Goal: Task Accomplishment & Management: Manage account settings

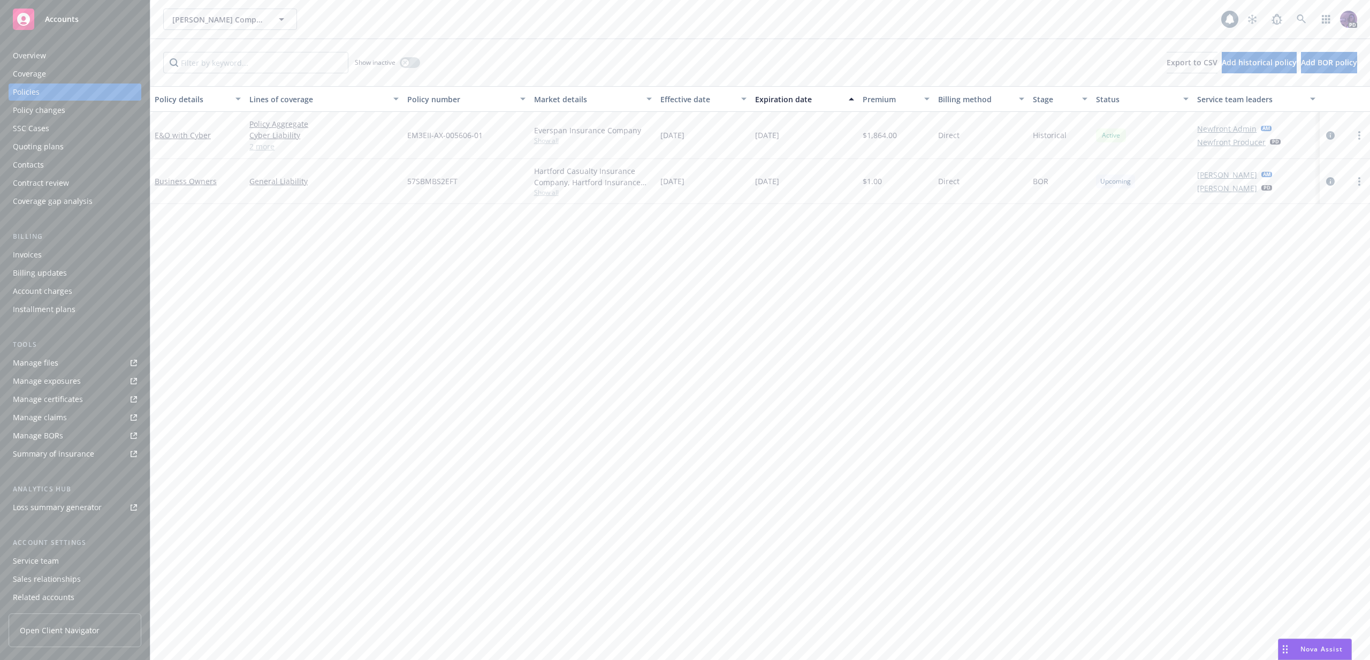
click at [548, 38] on div "Kirby Companies, Inc. Kirby Companies, Inc. 1 PD" at bounding box center [760, 19] width 1220 height 39
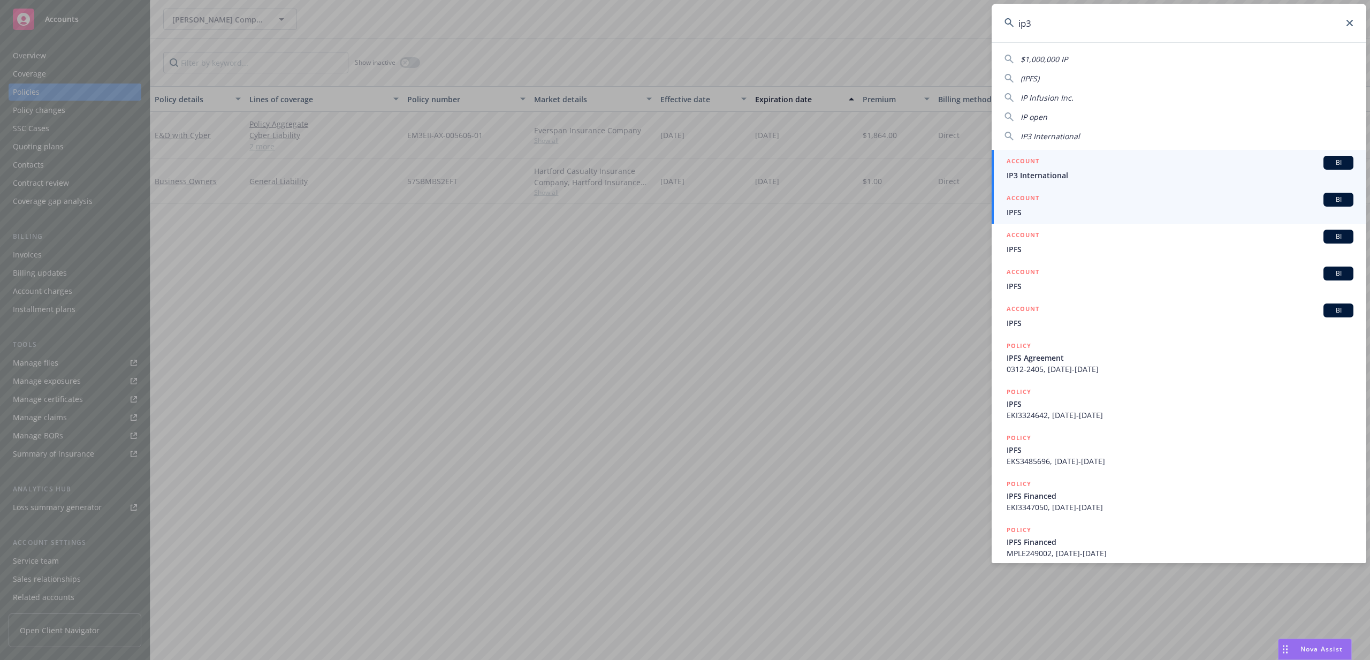
type input "ip3"
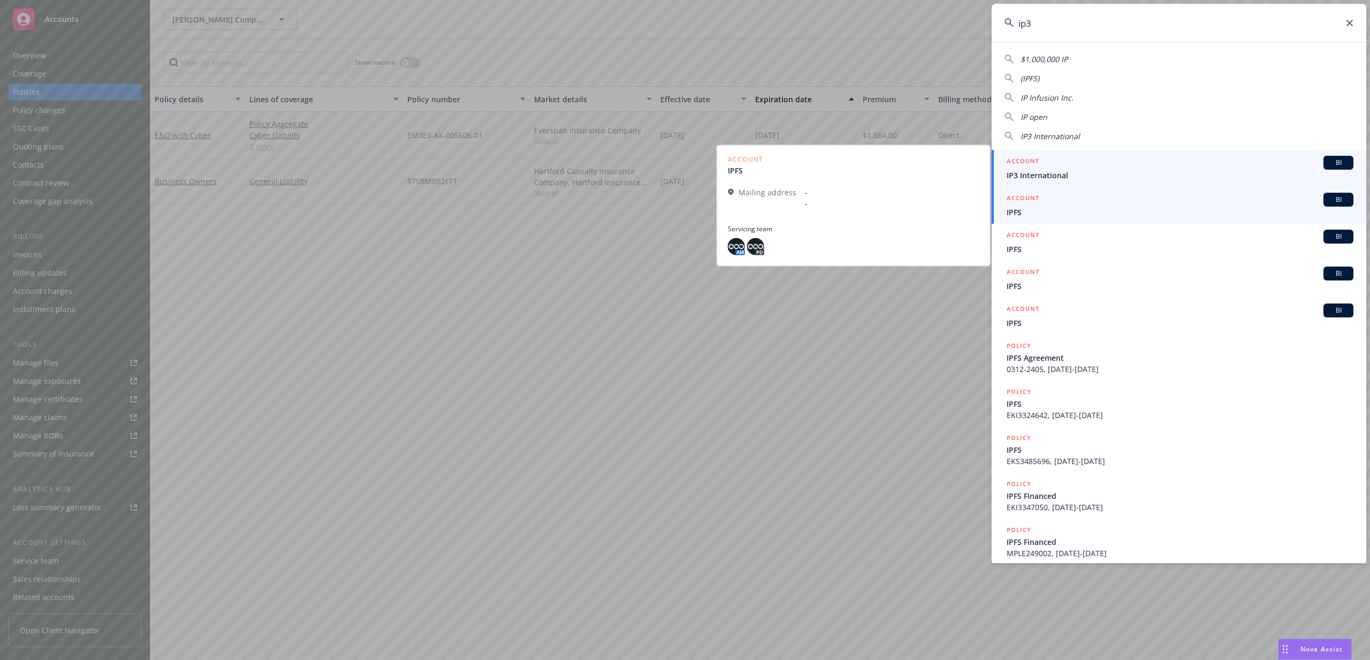
click at [1194, 168] on div "ACCOUNT BI" at bounding box center [1180, 163] width 347 height 14
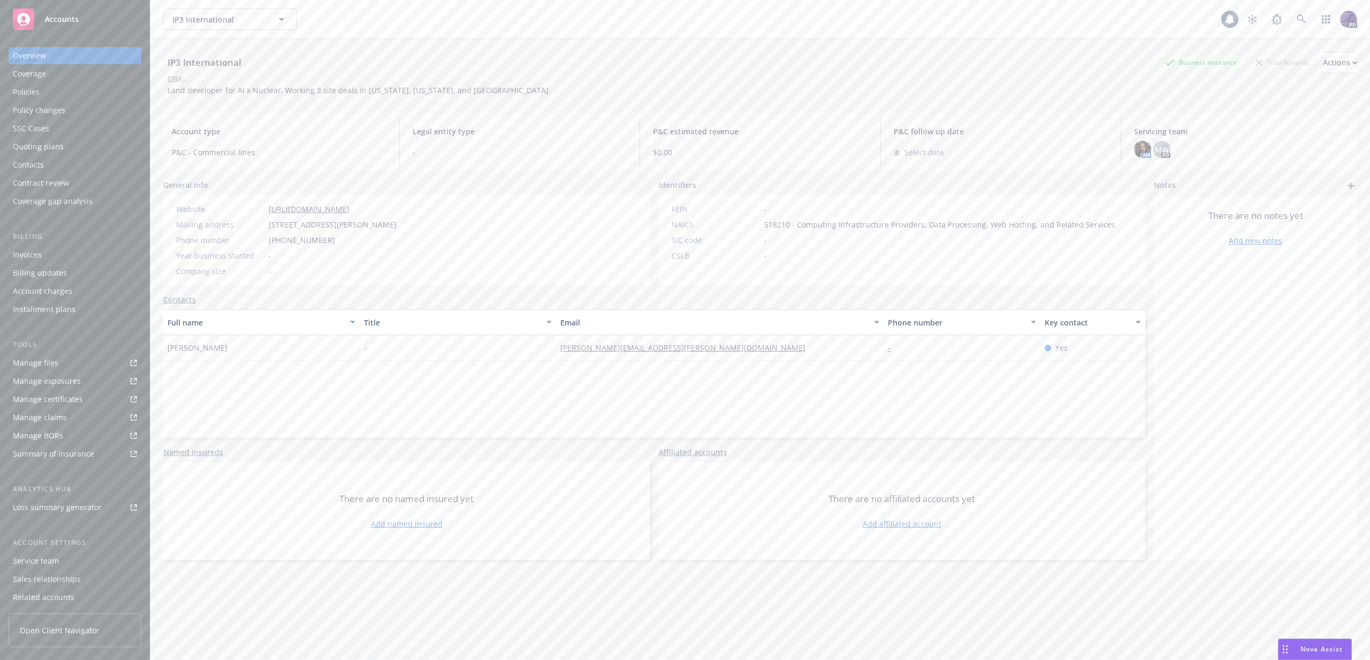
click at [83, 361] on link "Manage files" at bounding box center [75, 362] width 133 height 17
click at [84, 381] on link "Manage exposures" at bounding box center [75, 381] width 133 height 17
click at [57, 143] on div "Quoting plans" at bounding box center [38, 146] width 51 height 17
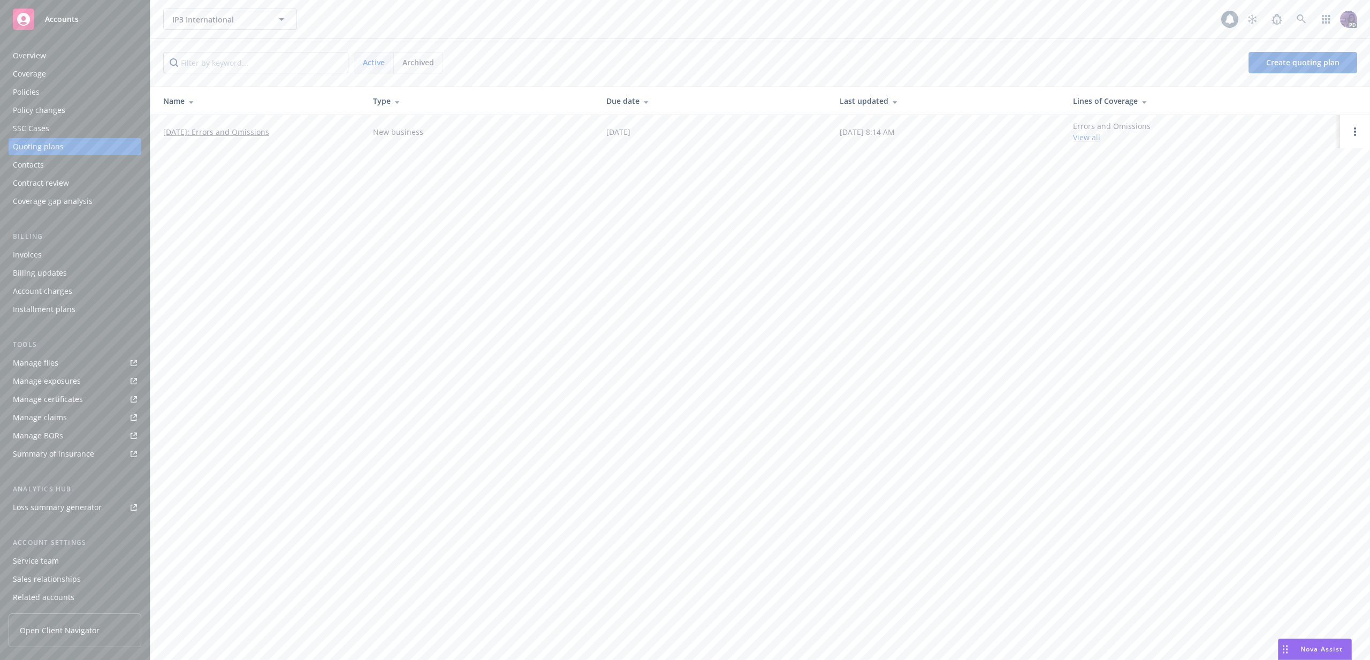
click at [250, 133] on link "04/01/2026: Errors and Omissions" at bounding box center [216, 131] width 106 height 11
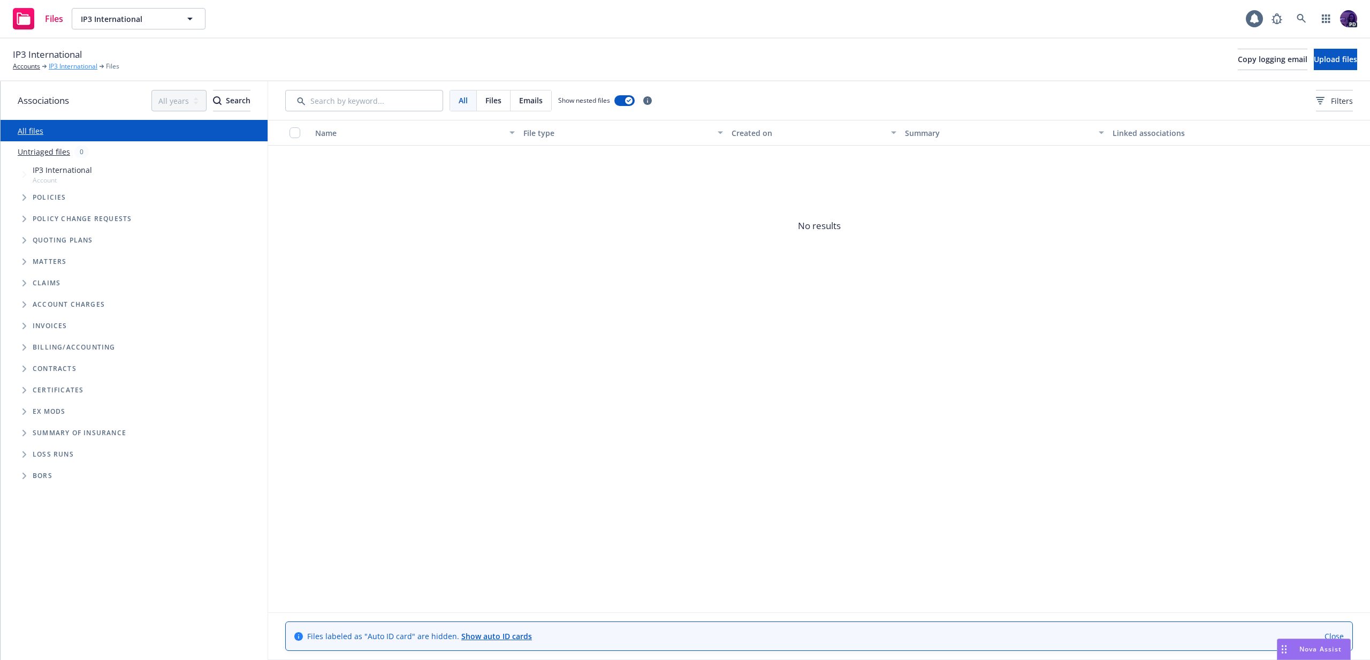
click at [84, 64] on link "IP3 International" at bounding box center [73, 67] width 49 height 10
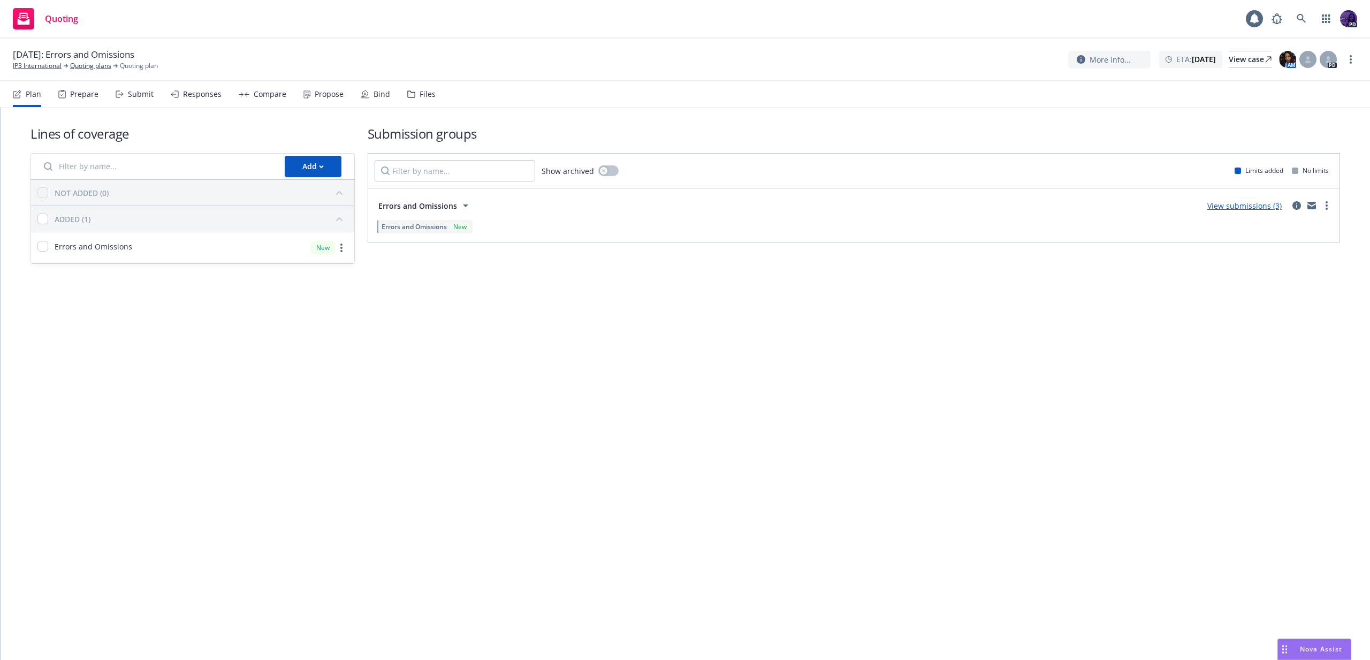
click at [1217, 208] on link "View submissions (3)" at bounding box center [1245, 206] width 74 height 10
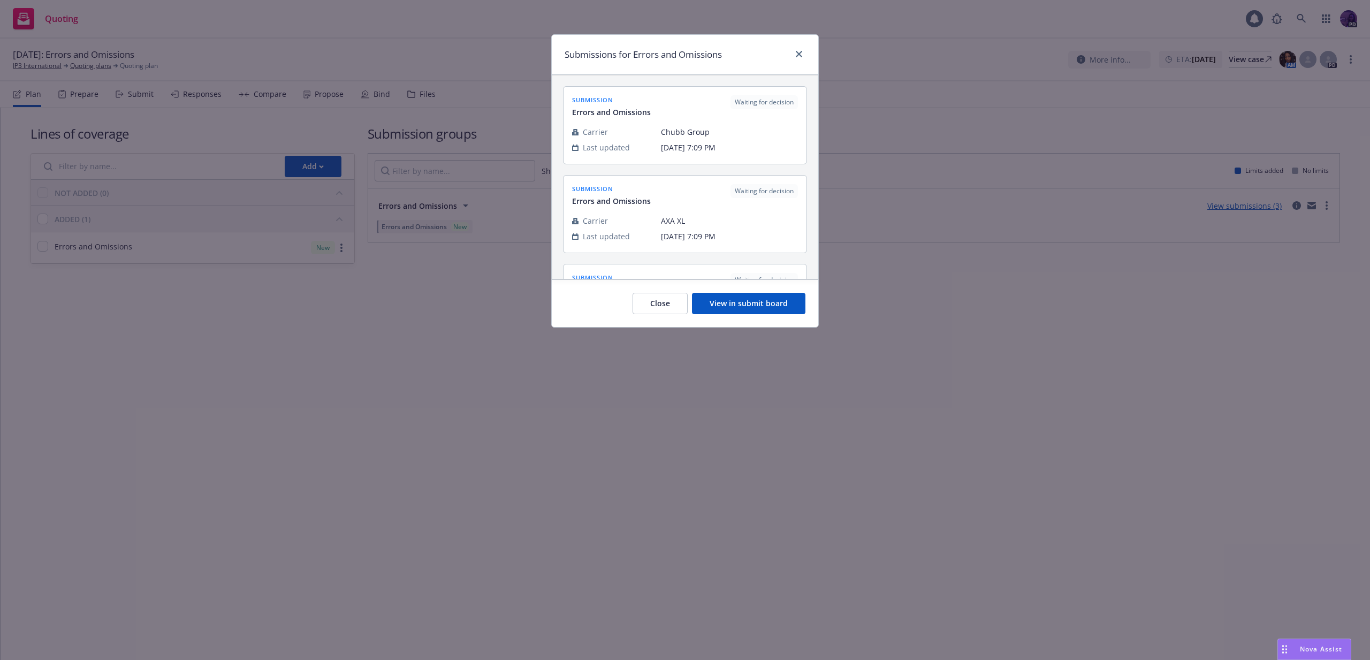
click at [722, 294] on button "View in submit board" at bounding box center [748, 303] width 113 height 21
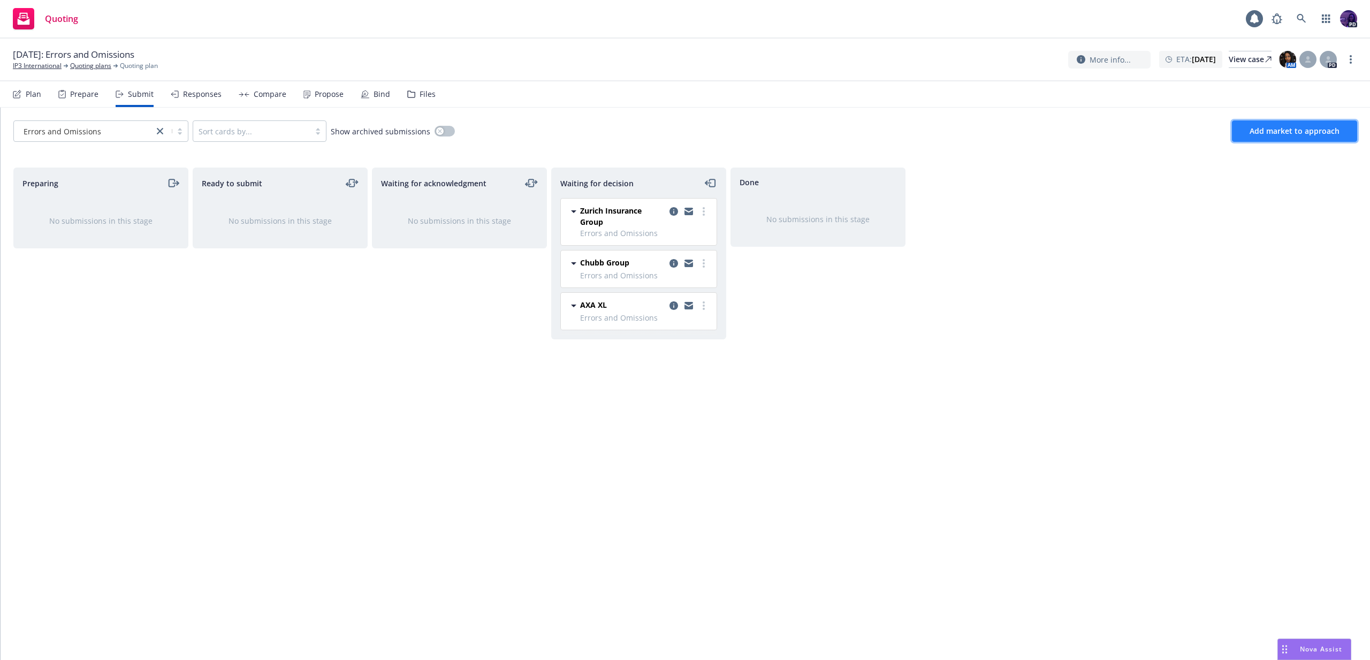
click at [1248, 133] on button "Add market to approach" at bounding box center [1294, 130] width 125 height 21
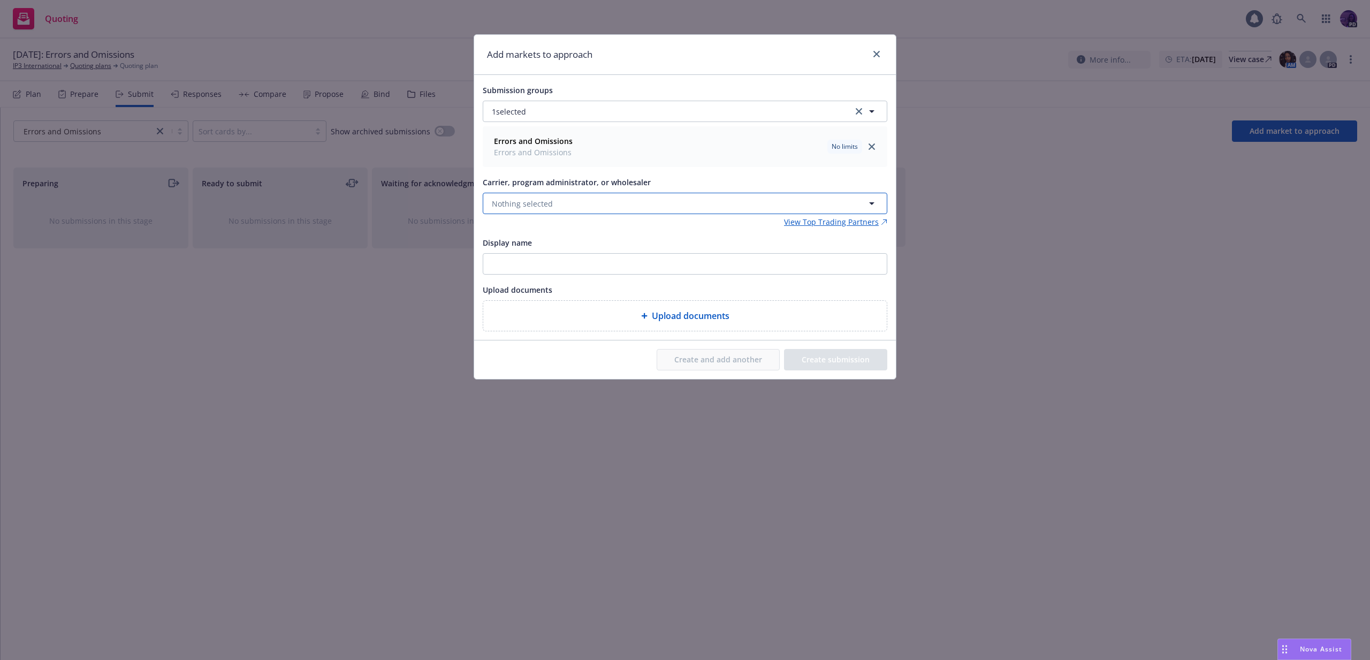
click at [572, 203] on button "Nothing selected" at bounding box center [685, 203] width 405 height 21
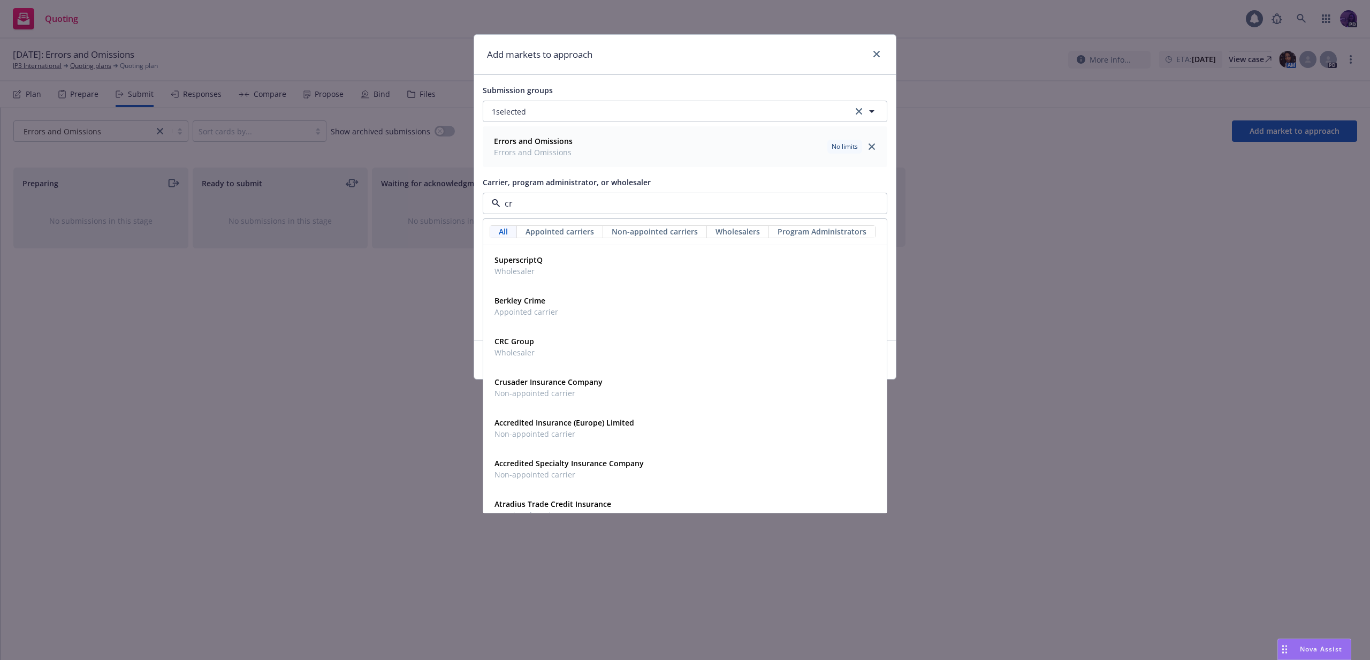
type input "crc"
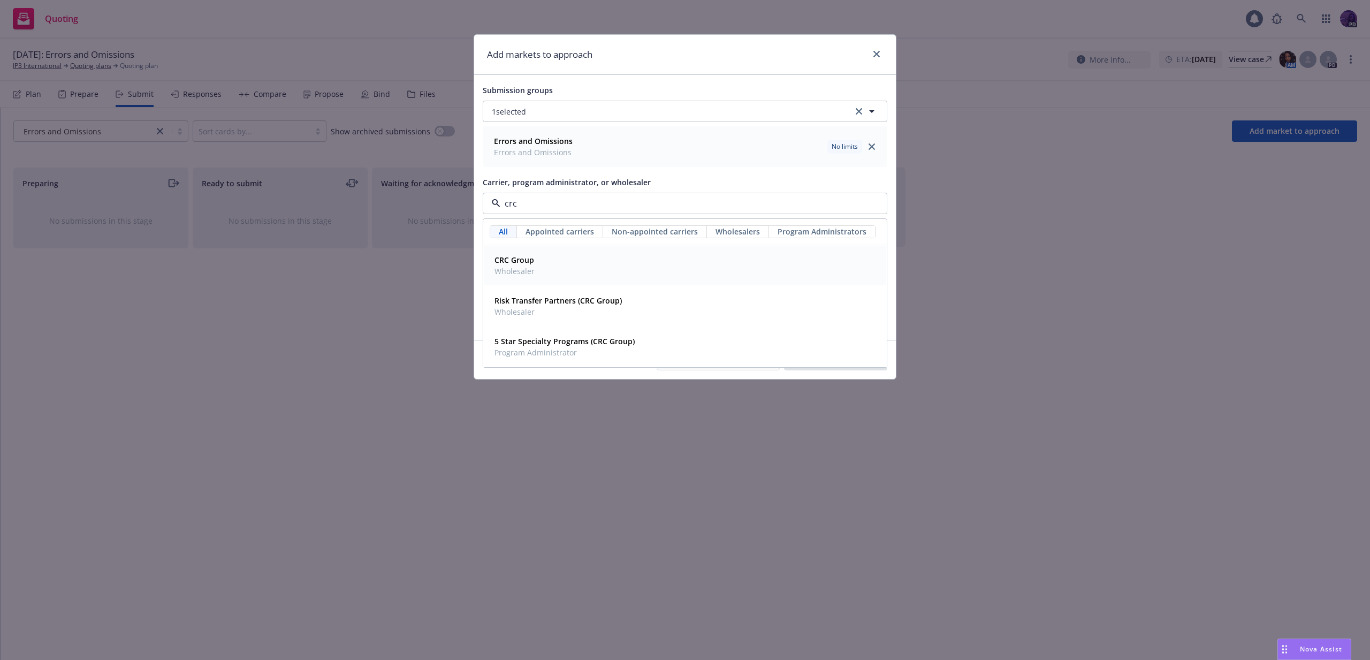
click at [587, 257] on div "CRC Group Wholesaler" at bounding box center [685, 265] width 390 height 27
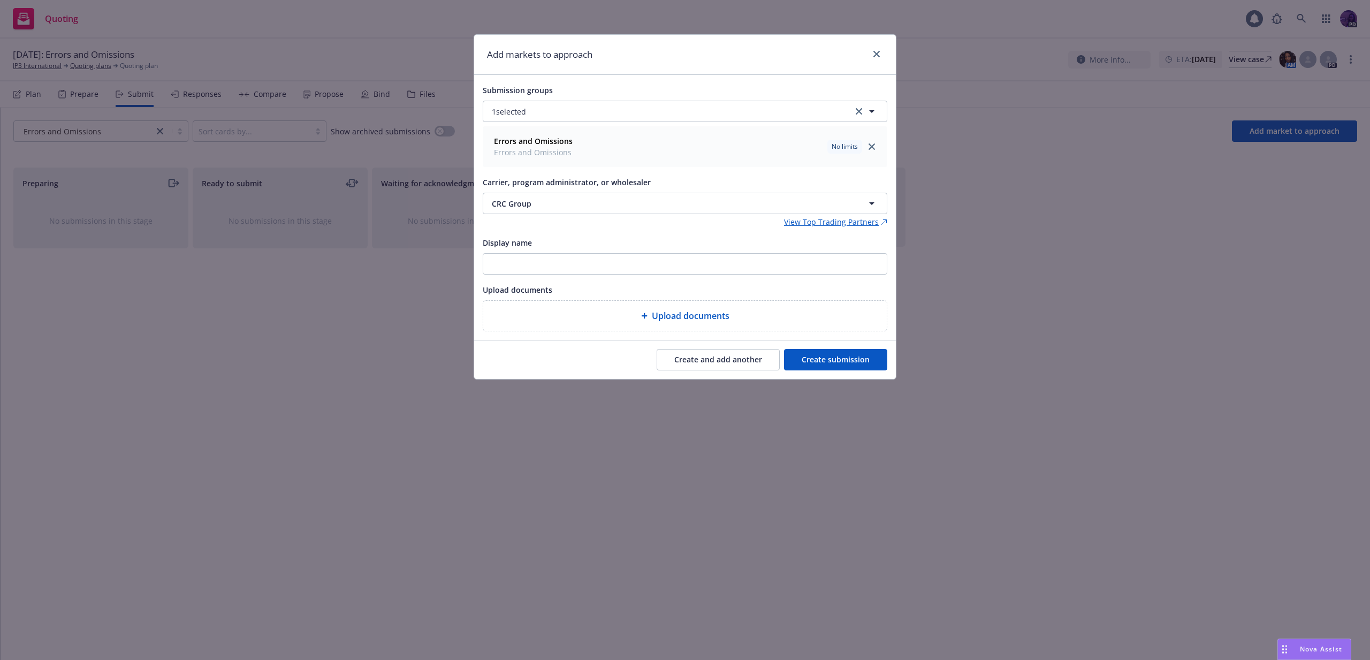
click at [811, 353] on button "Create submission" at bounding box center [835, 359] width 103 height 21
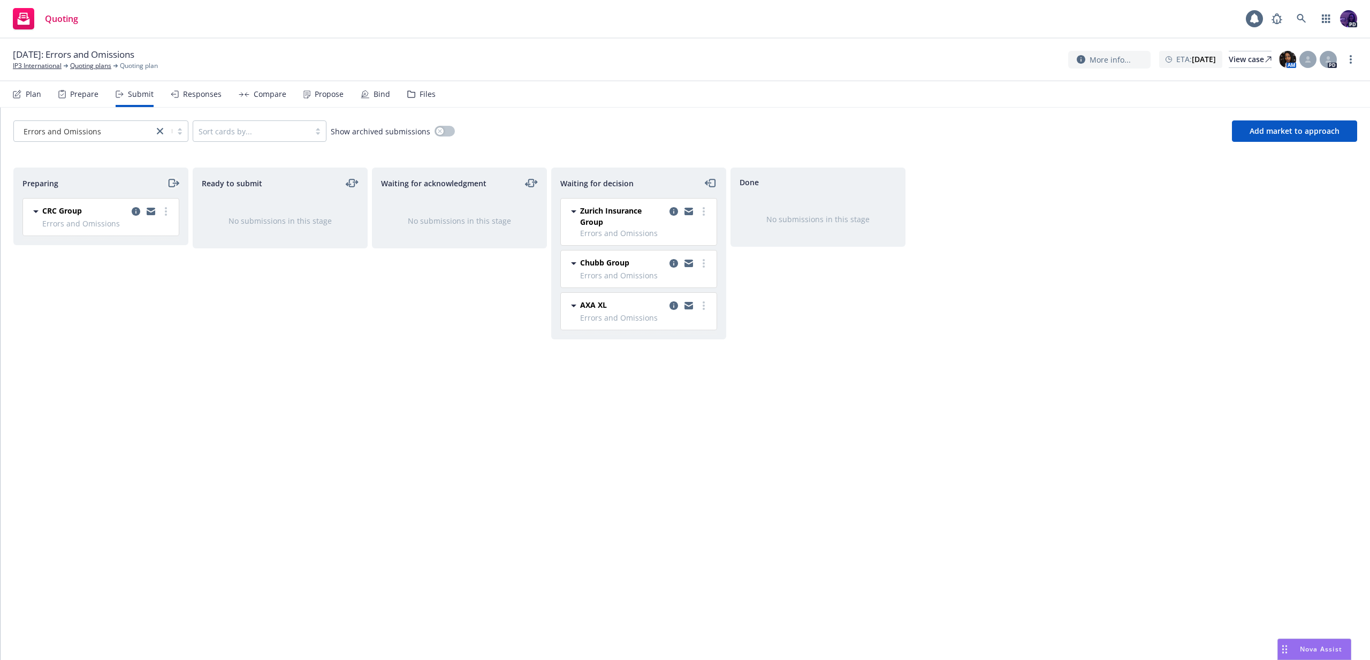
click at [171, 183] on icon "moveRight" at bounding box center [173, 183] width 12 height 13
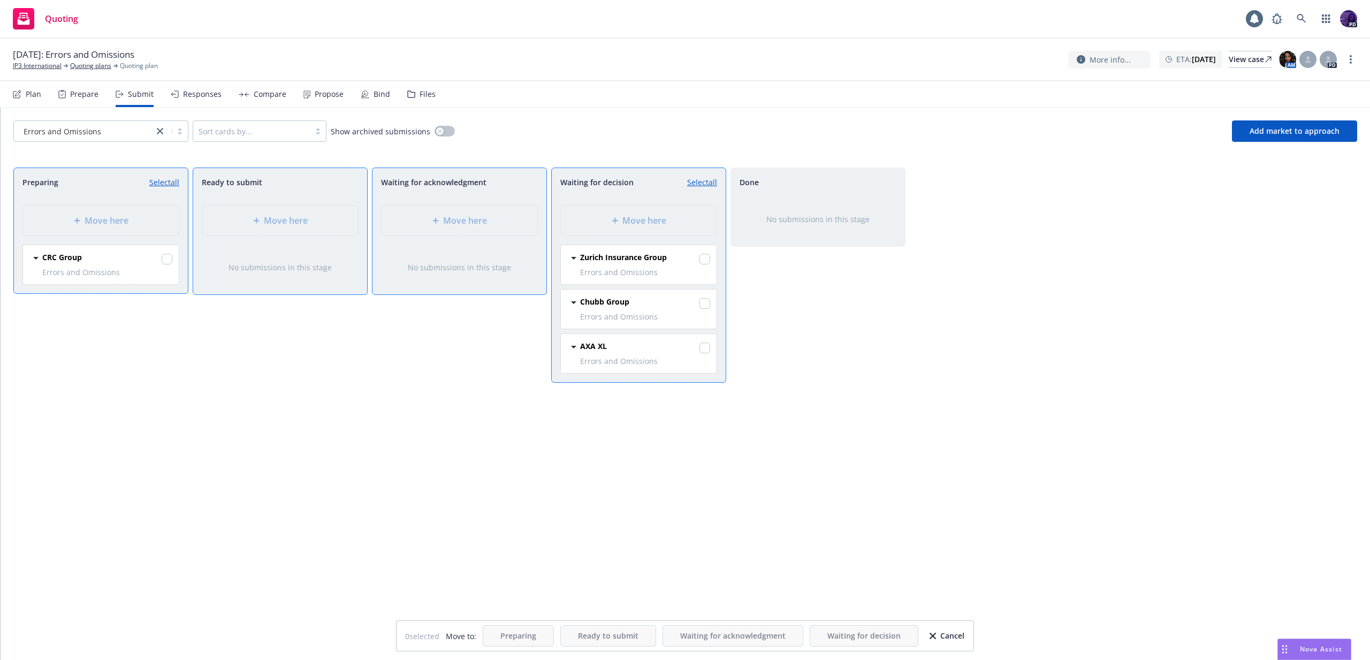
click at [176, 185] on link "Select all" at bounding box center [164, 182] width 30 height 11
checkbox input "true"
click at [689, 218] on div "Move here" at bounding box center [639, 220] width 139 height 13
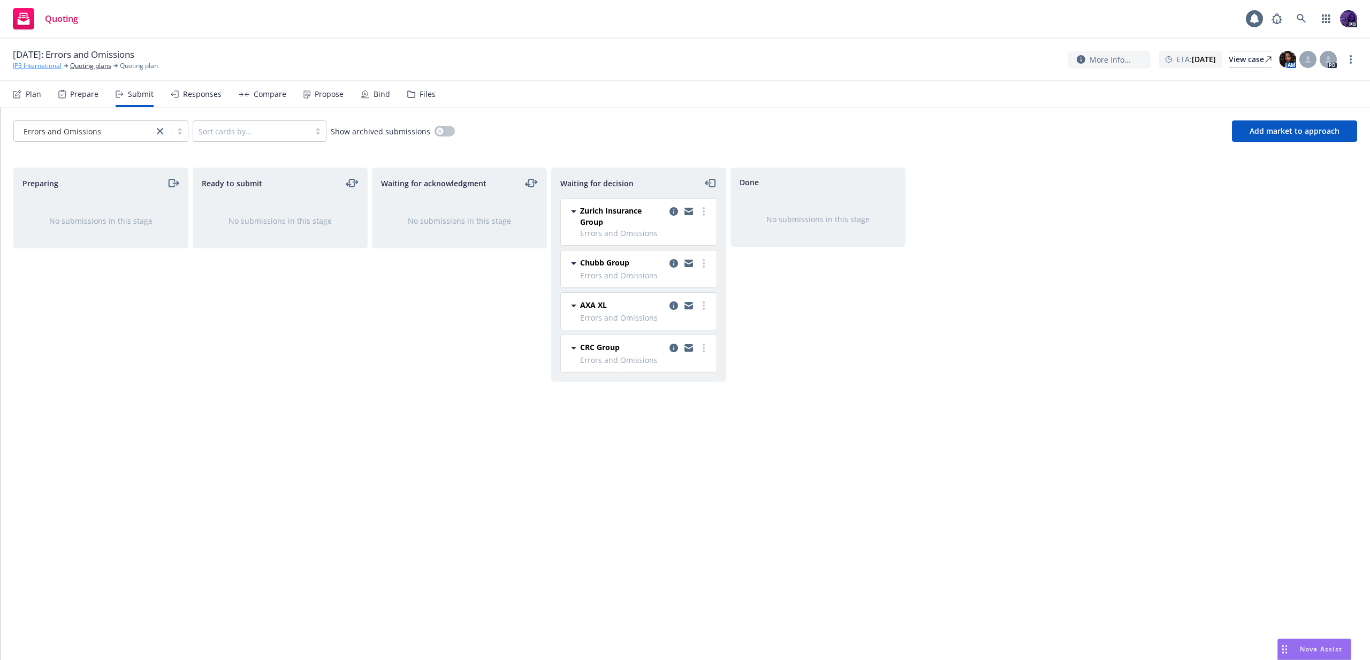
click at [37, 65] on link "IP3 International" at bounding box center [37, 66] width 49 height 10
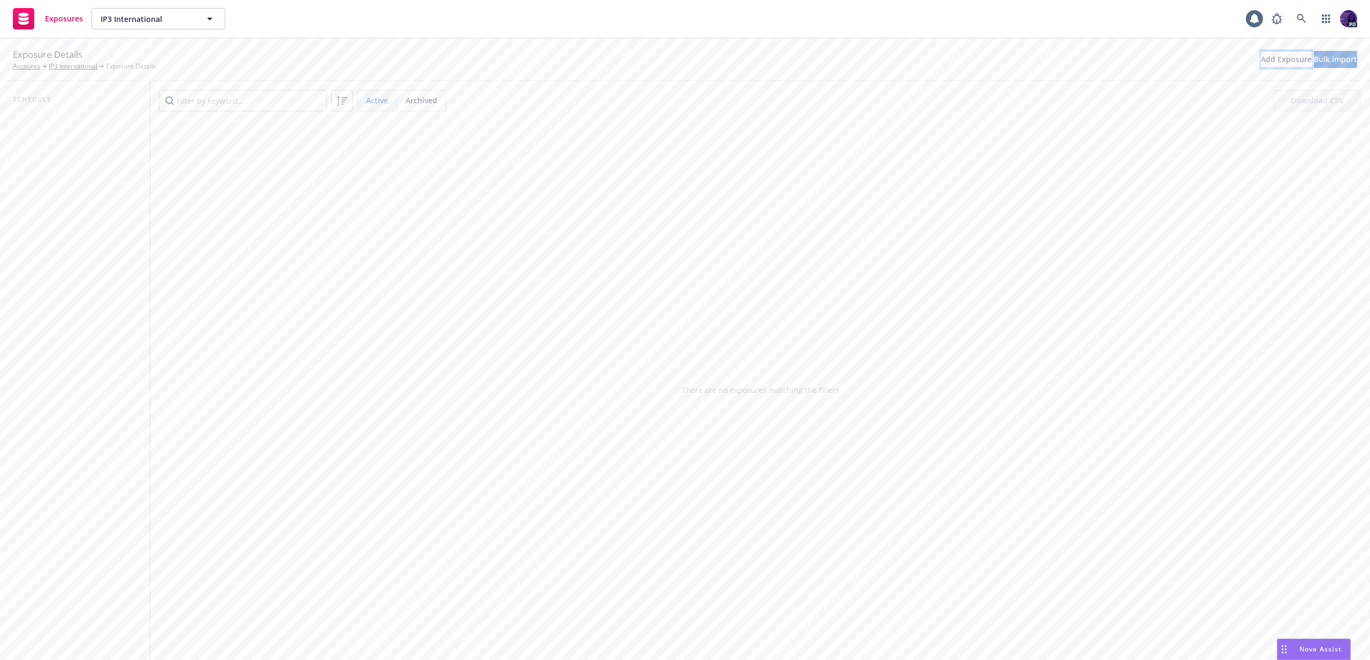
click at [1261, 64] on div "Add Exposure" at bounding box center [1286, 59] width 51 height 16
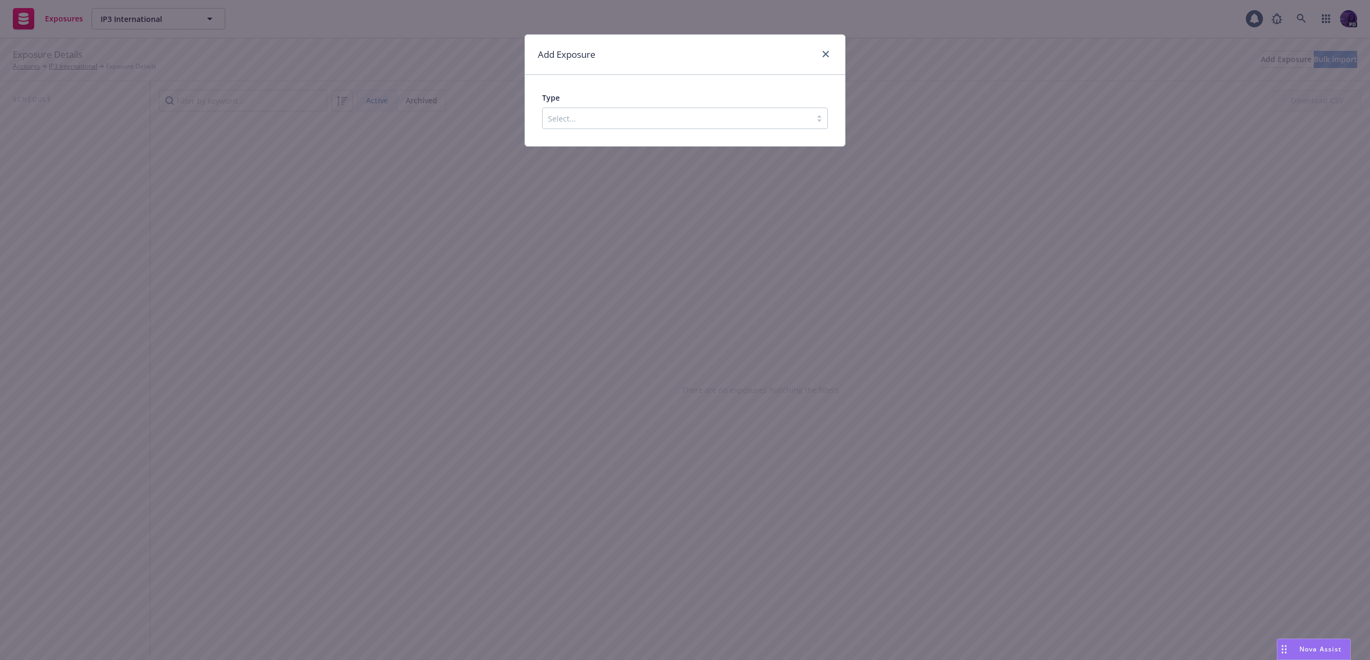
click at [737, 119] on div at bounding box center [677, 118] width 258 height 13
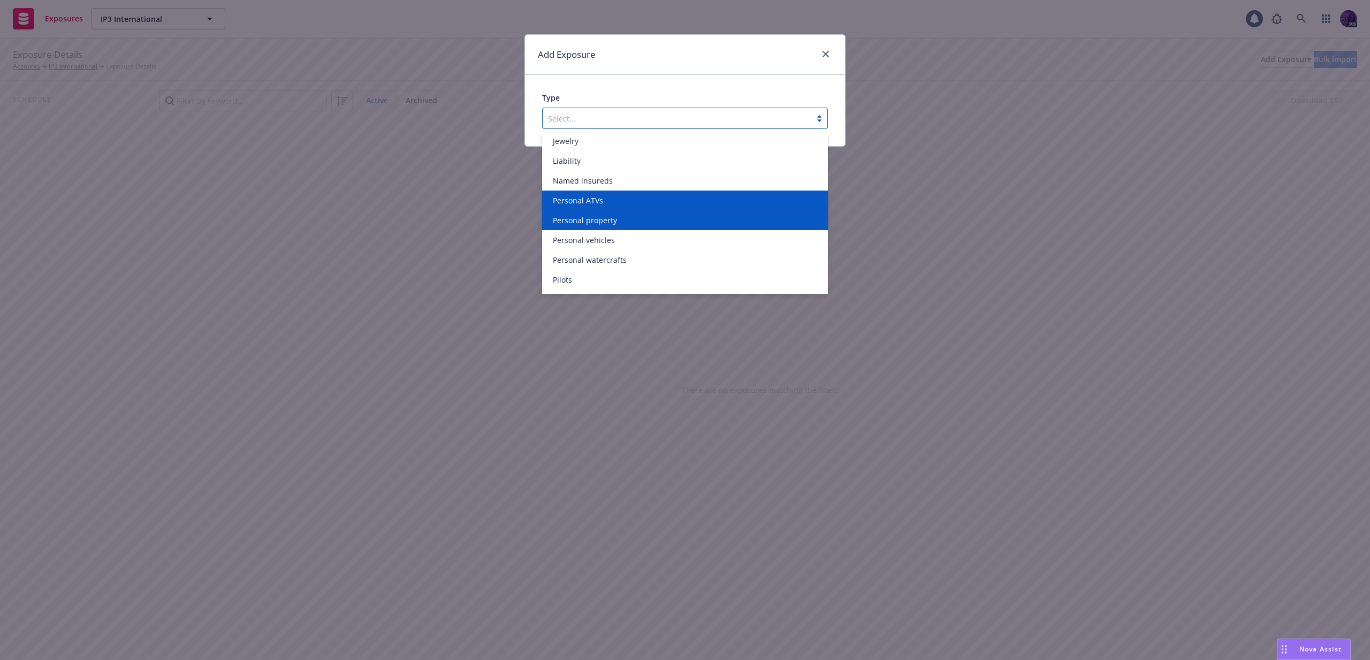
scroll to position [292, 0]
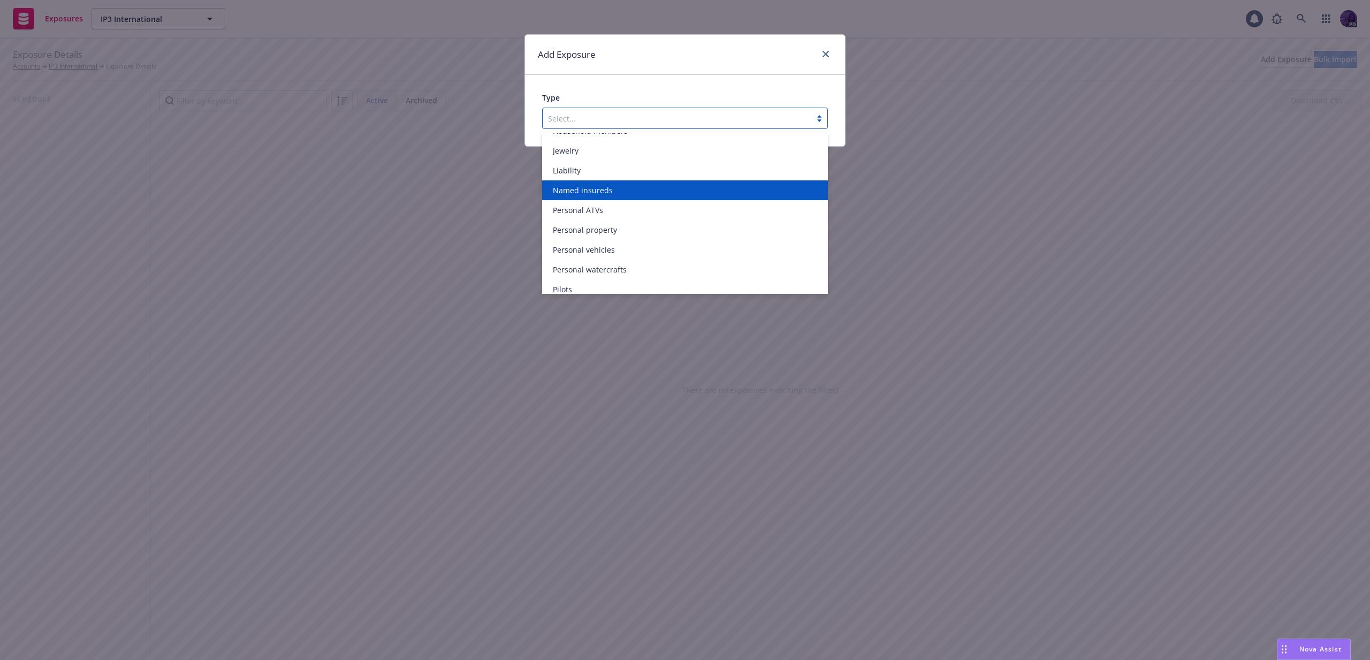
click at [693, 192] on div "Named insureds" at bounding box center [685, 190] width 273 height 11
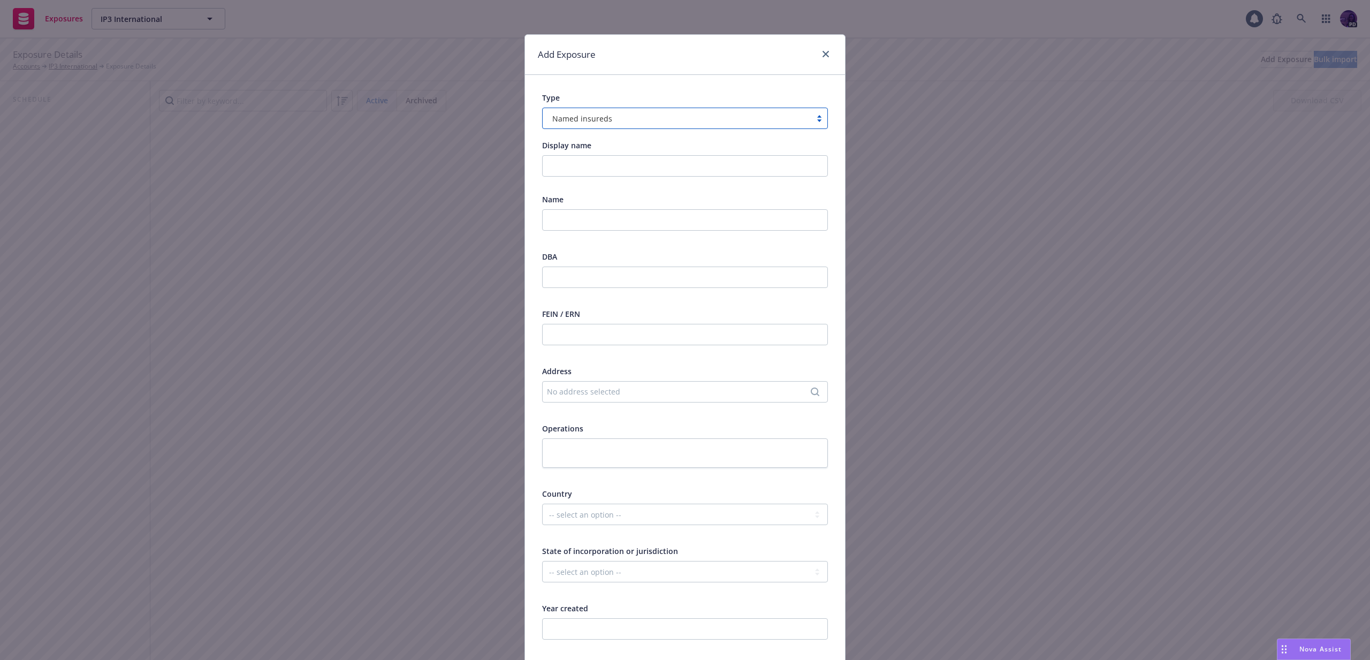
click at [597, 242] on div at bounding box center [685, 240] width 286 height 10
click at [602, 223] on input "text" at bounding box center [685, 219] width 286 height 21
click at [634, 210] on input "Surry Land" at bounding box center [685, 219] width 286 height 21
click at [627, 222] on input "Surry Land" at bounding box center [685, 219] width 286 height 21
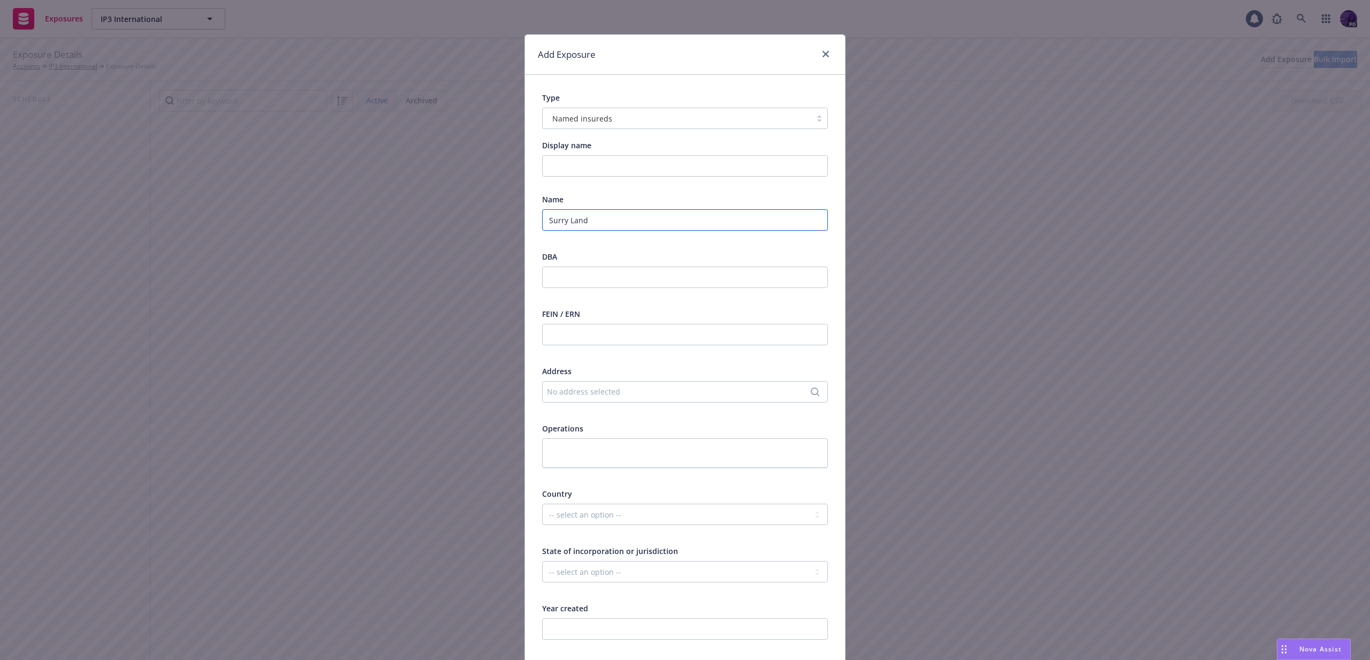
click at [627, 222] on input "Surry Land" at bounding box center [685, 219] width 286 height 21
paste input "Co LLC"
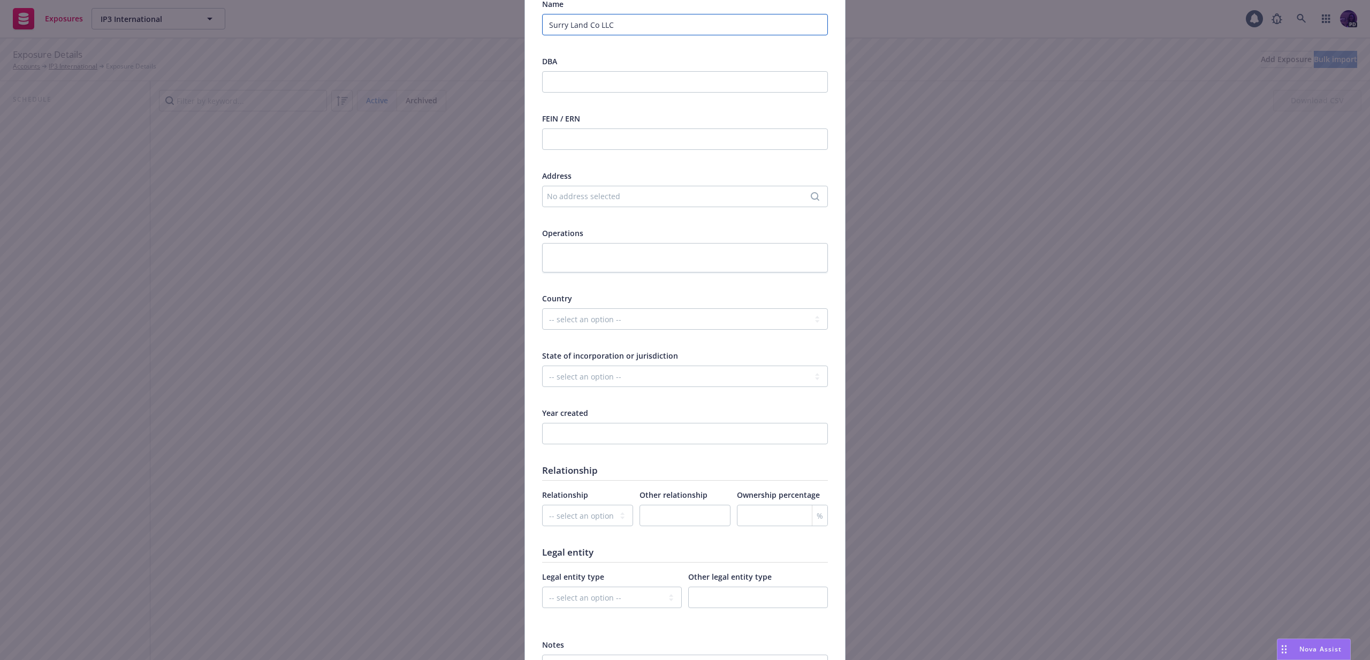
scroll to position [310, 0]
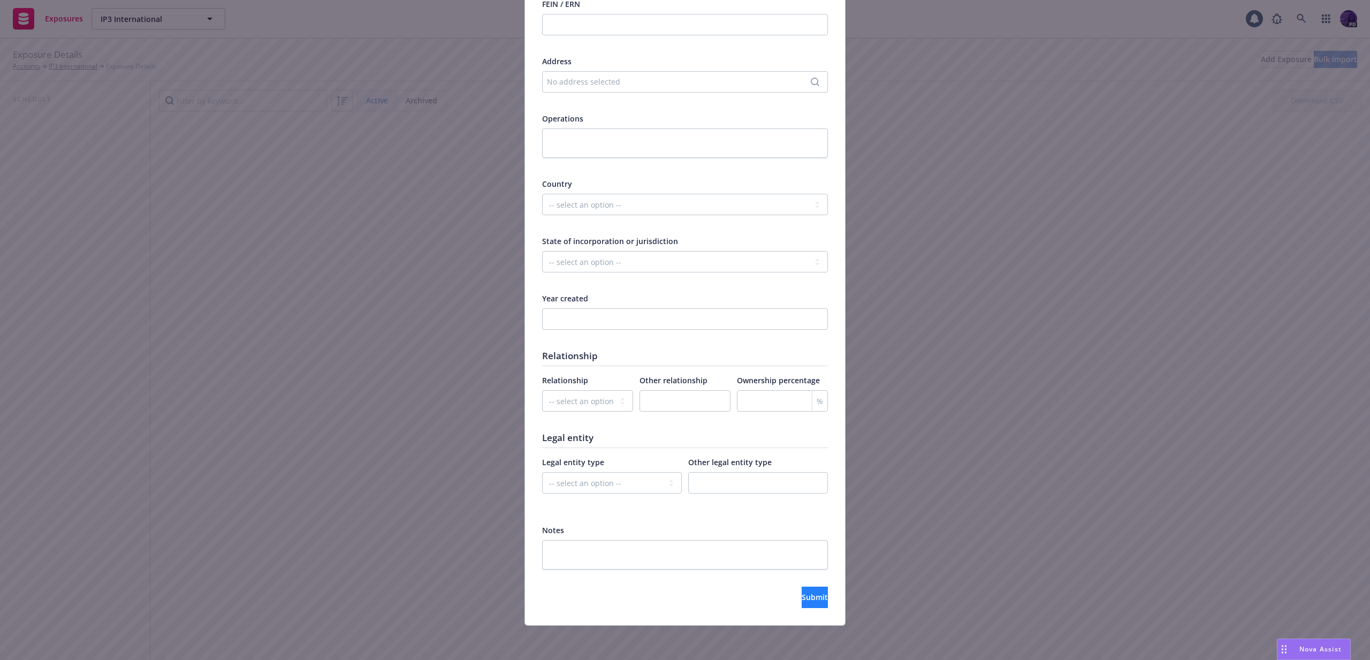
type input "Surry Land Co LLC"
click at [802, 602] on span "Submit" at bounding box center [815, 597] width 26 height 10
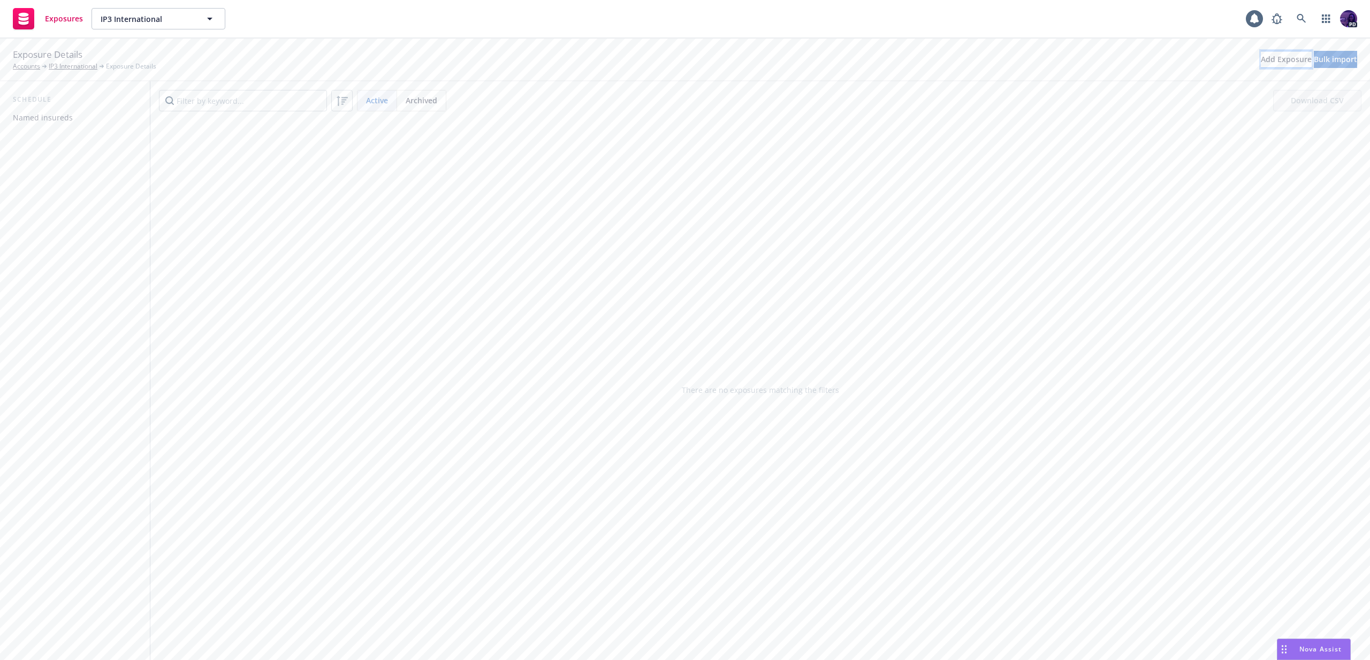
click at [1261, 58] on div "Add Exposure" at bounding box center [1286, 59] width 51 height 16
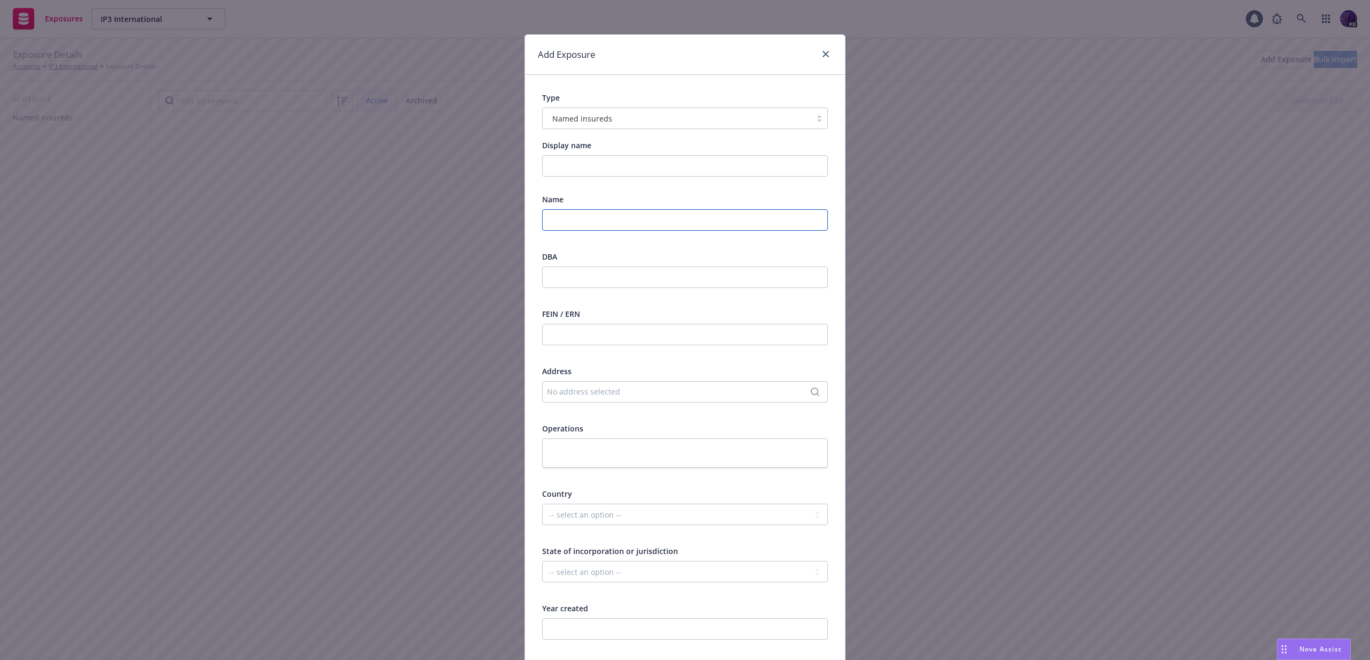
drag, startPoint x: 609, startPoint y: 222, endPoint x: 626, endPoint y: 222, distance: 17.1
click at [610, 222] on input "text" at bounding box center [685, 219] width 286 height 21
click at [627, 212] on input "text" at bounding box center [685, 219] width 286 height 21
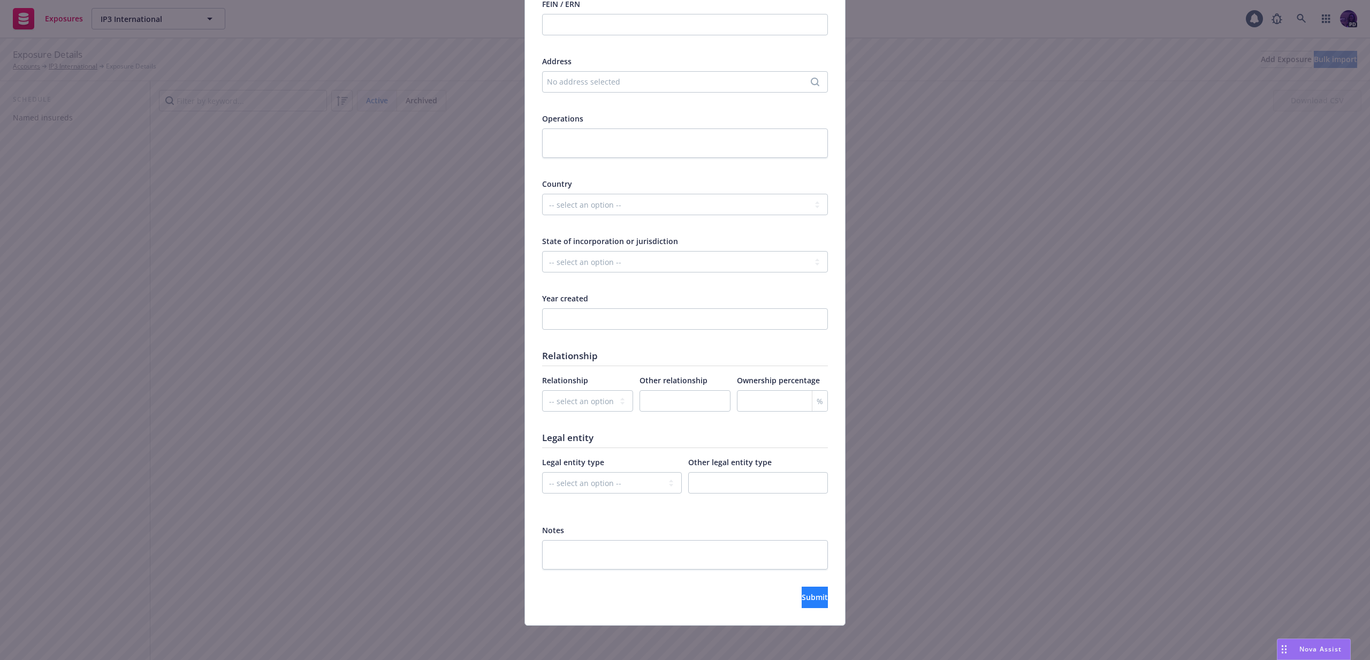
type input "Cybernetic Intelligence LLC"
click at [802, 602] on span "Submit" at bounding box center [815, 597] width 26 height 10
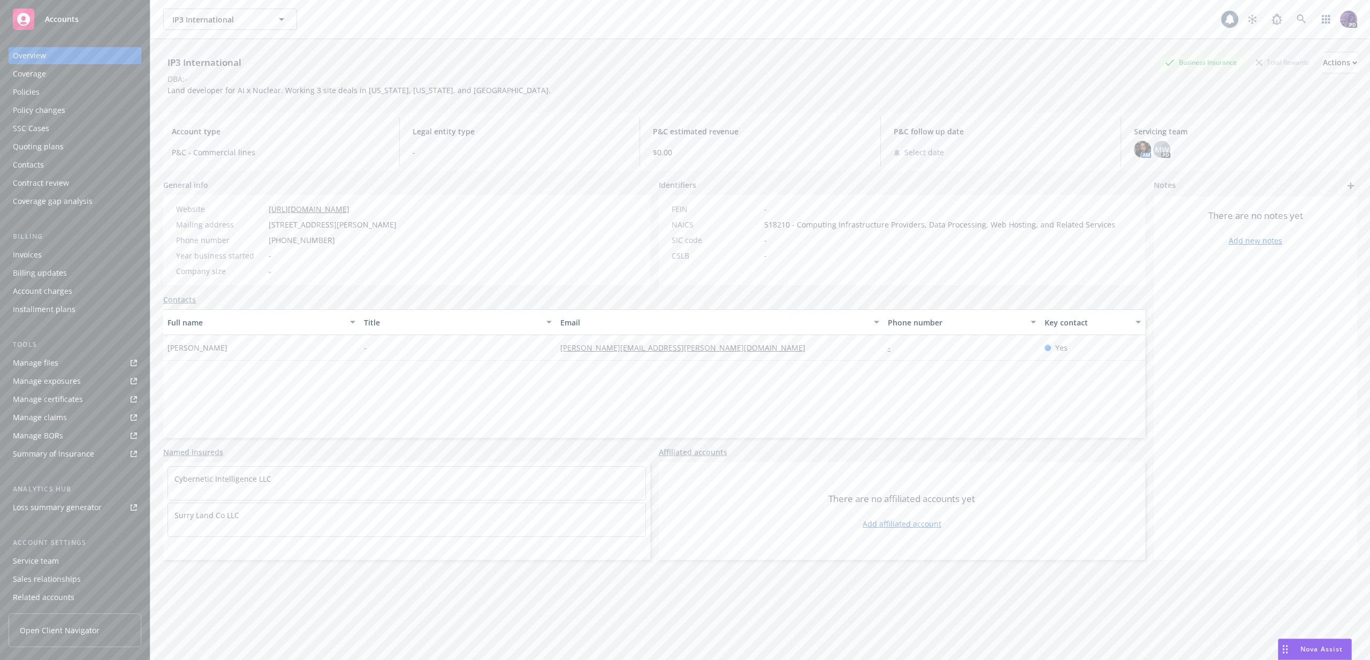
click at [244, 92] on span "Land developer for AI x Nuclear. Working 3 site deals in [US_STATE], [US_STATE]…" at bounding box center [359, 90] width 383 height 10
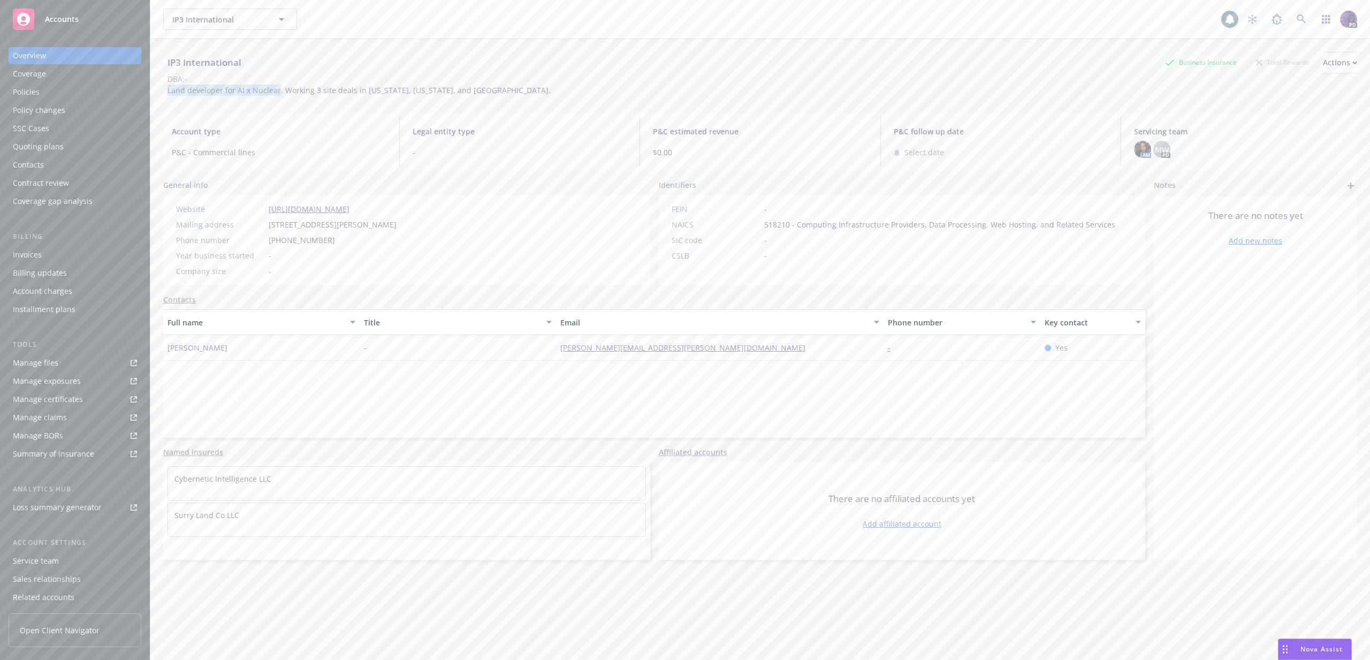
drag, startPoint x: 277, startPoint y: 89, endPoint x: 155, endPoint y: 86, distance: 121.5
click at [155, 86] on div "IP3 International Business Insurance Total Rewards Actions DBA: - Land develope…" at bounding box center [760, 369] width 1220 height 660
copy span "Land developer for AI x Nuclear"
click at [1323, 70] on button "Actions" at bounding box center [1340, 62] width 34 height 21
click at [1244, 132] on link "Copy logging email" at bounding box center [1269, 134] width 176 height 21
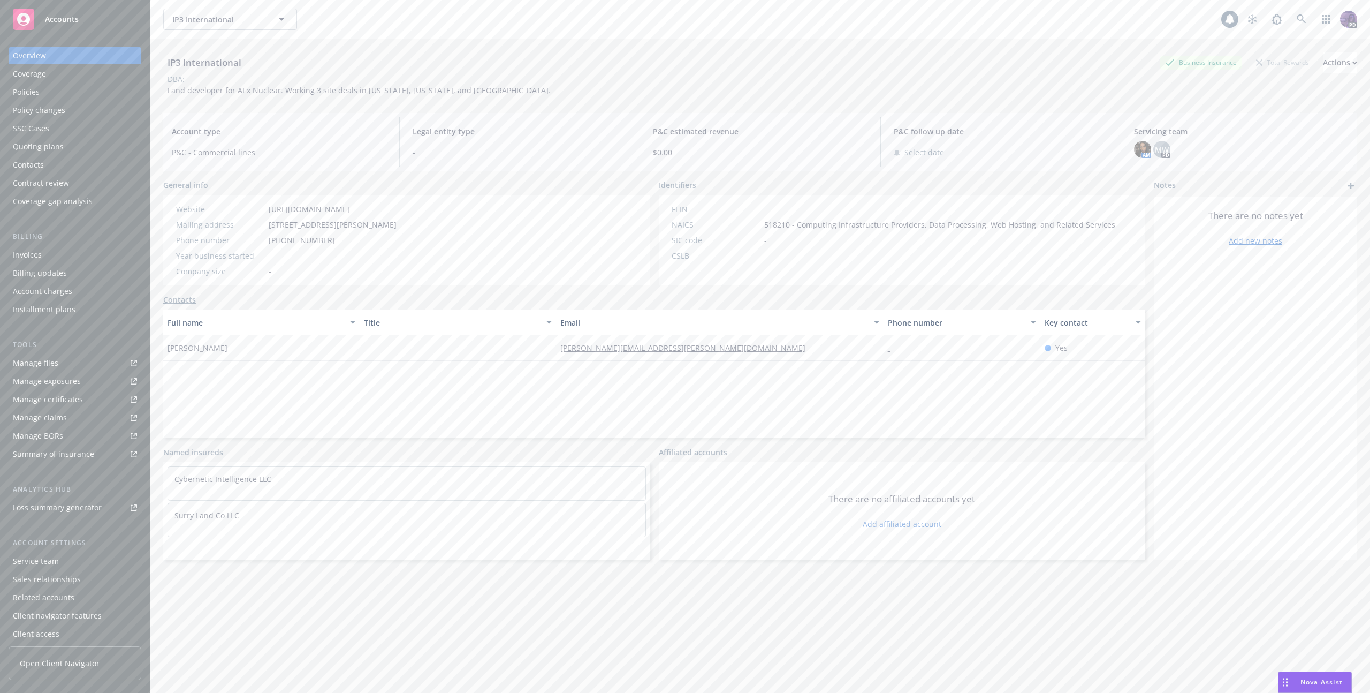
click at [503, 15] on div "IP3 International IP3 International" at bounding box center [692, 19] width 1058 height 21
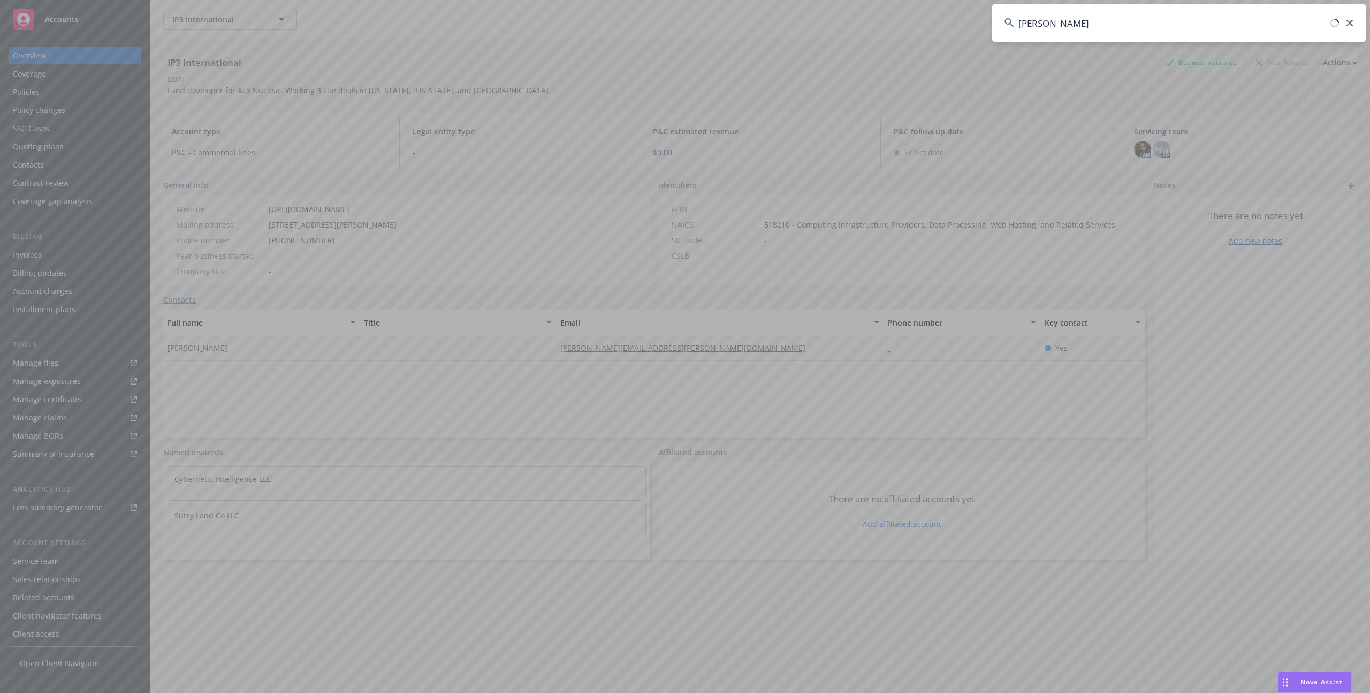
type input "vara safety"
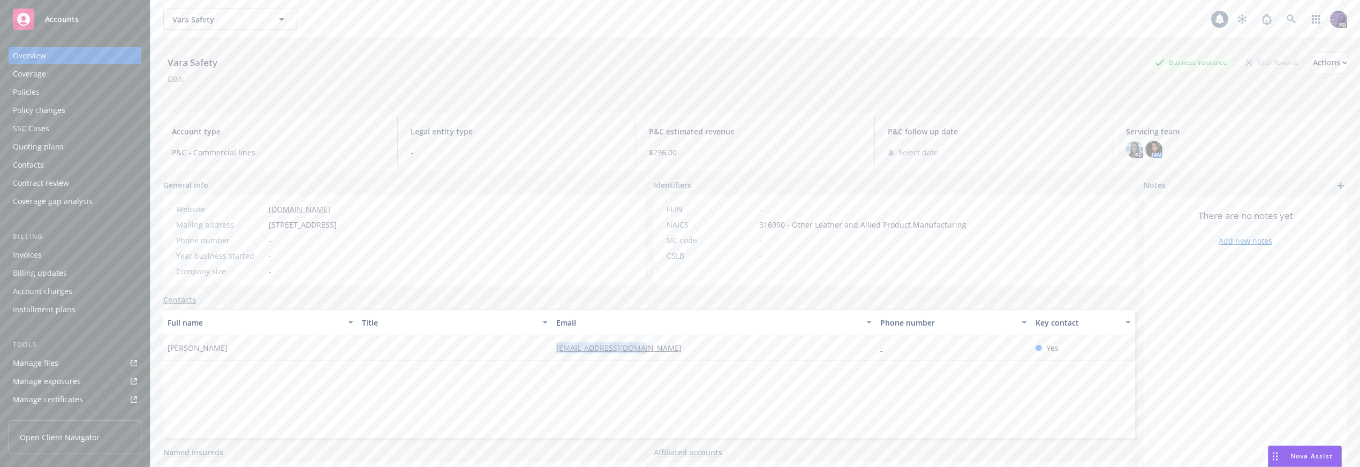
drag, startPoint x: 656, startPoint y: 347, endPoint x: 531, endPoint y: 344, distance: 125.3
click at [531, 344] on div "[PERSON_NAME] - [PERSON_NAME][EMAIL_ADDRESS][DOMAIN_NAME] - Yes" at bounding box center [648, 348] width 971 height 26
copy div "[EMAIL_ADDRESS][DOMAIN_NAME]"
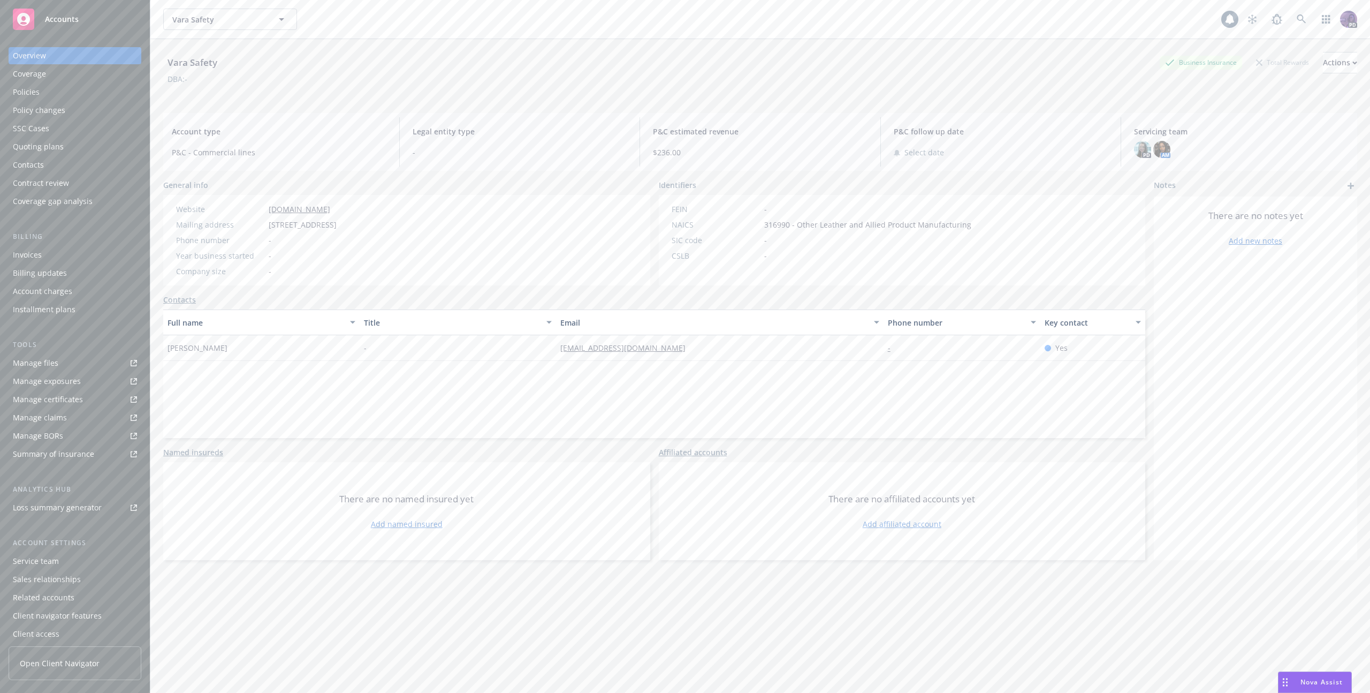
click at [384, 14] on div "Vara Safety Vara Safety" at bounding box center [692, 19] width 1058 height 21
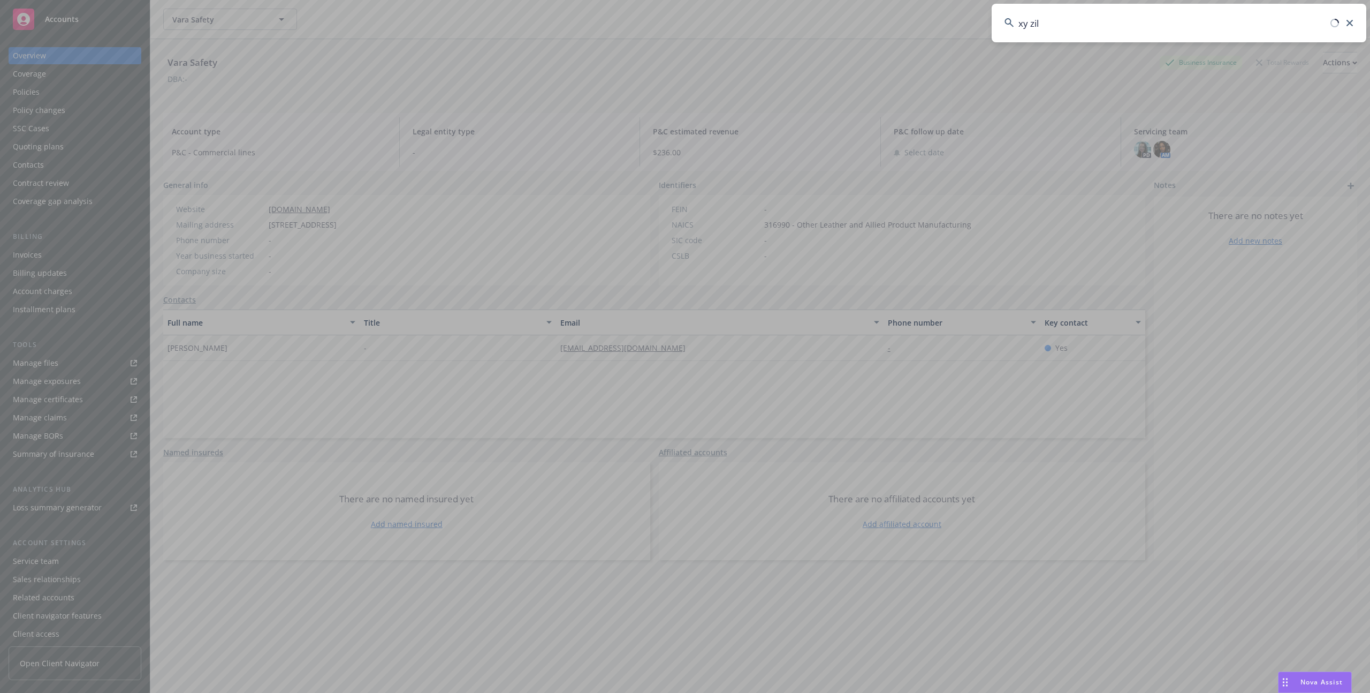
type input "xy zili"
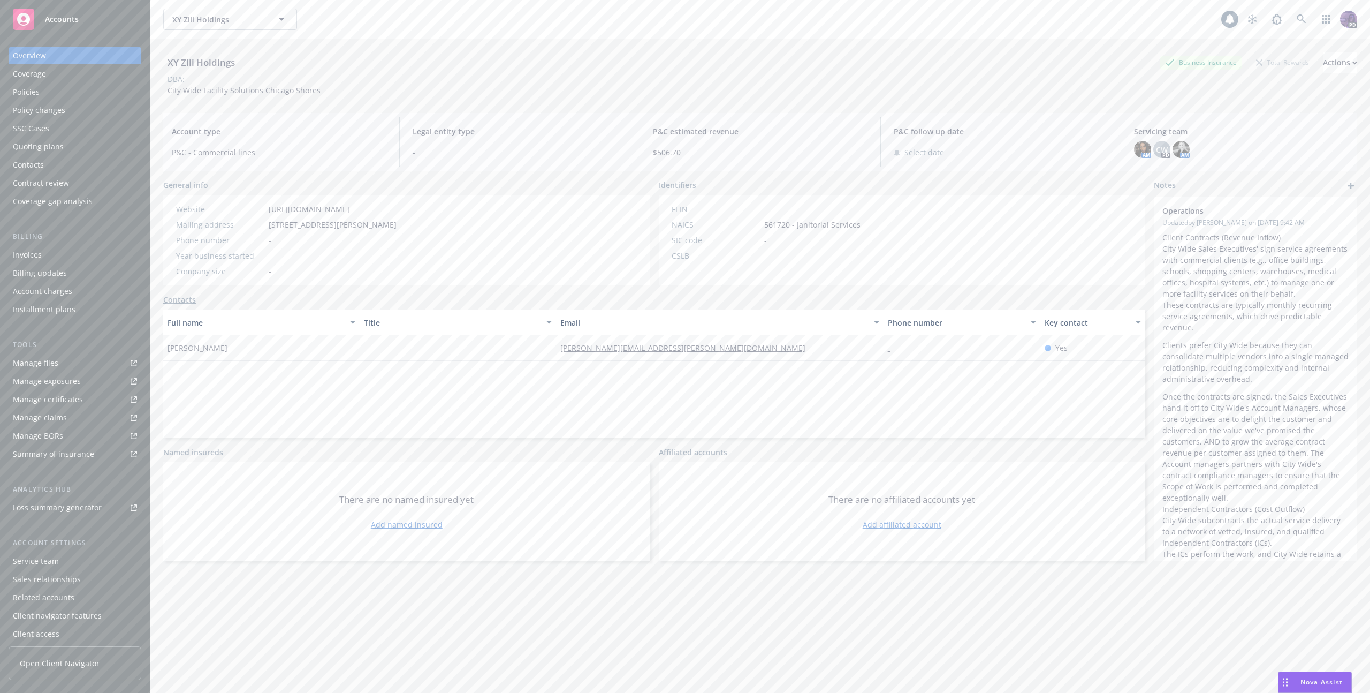
click at [71, 142] on div "Quoting plans" at bounding box center [75, 146] width 124 height 17
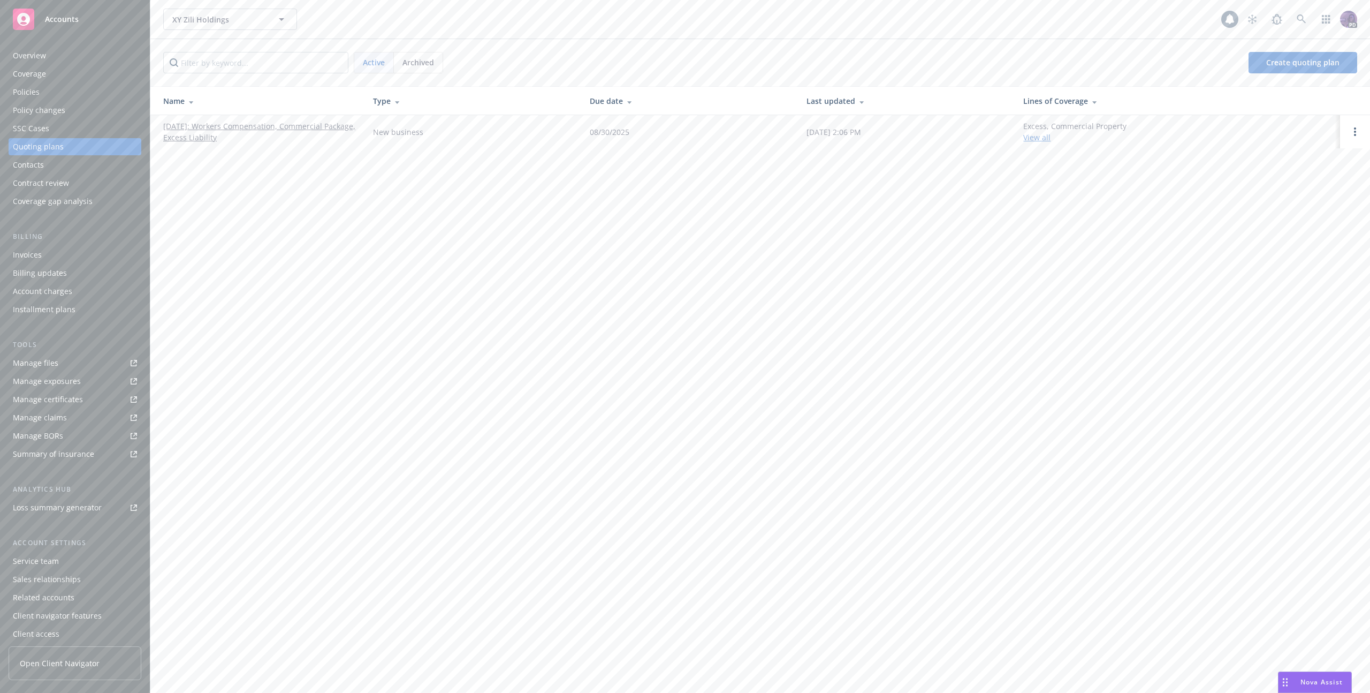
click at [202, 134] on link "[DATE]: Workers Compensation, Commercial Package, Excess Liability" at bounding box center [259, 131] width 193 height 22
